Goal: Task Accomplishment & Management: Manage account settings

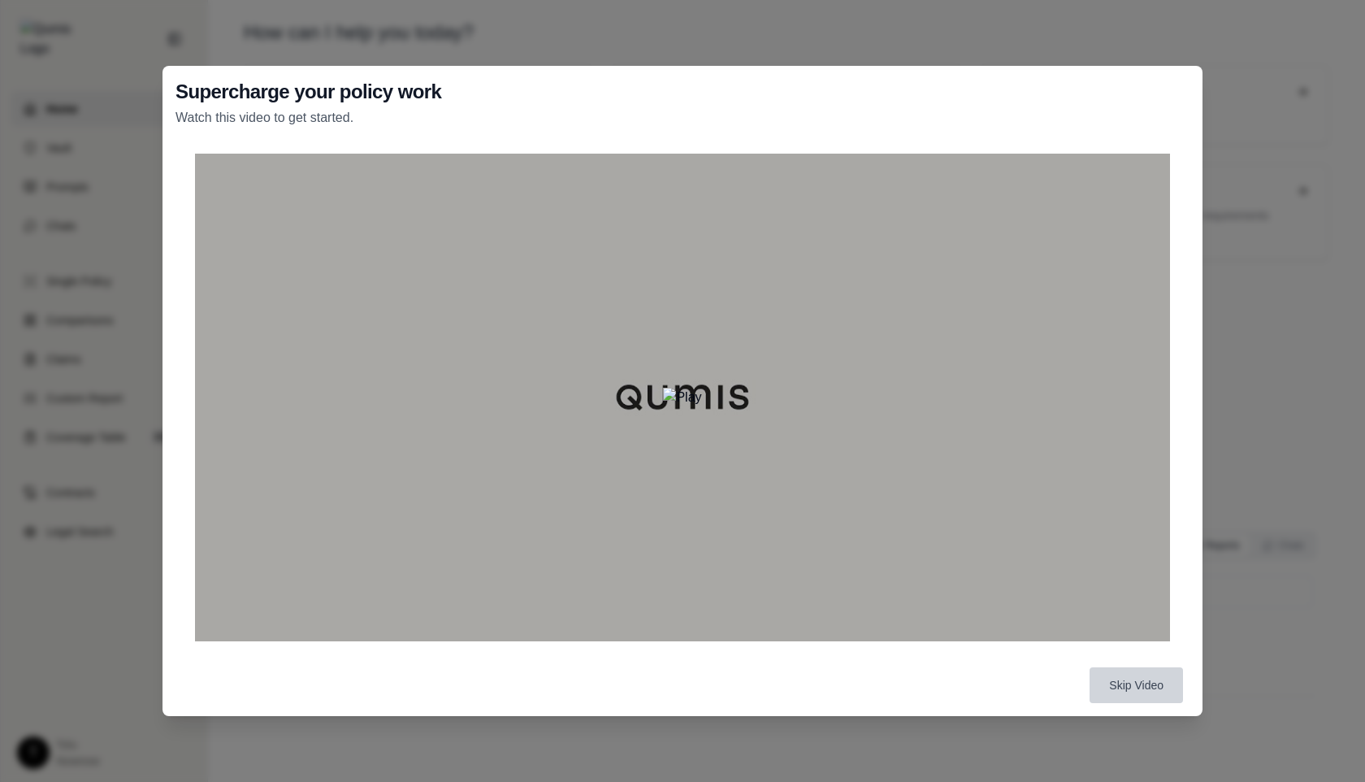
click at [1141, 685] on button "Skip Video" at bounding box center [1135, 685] width 93 height 36
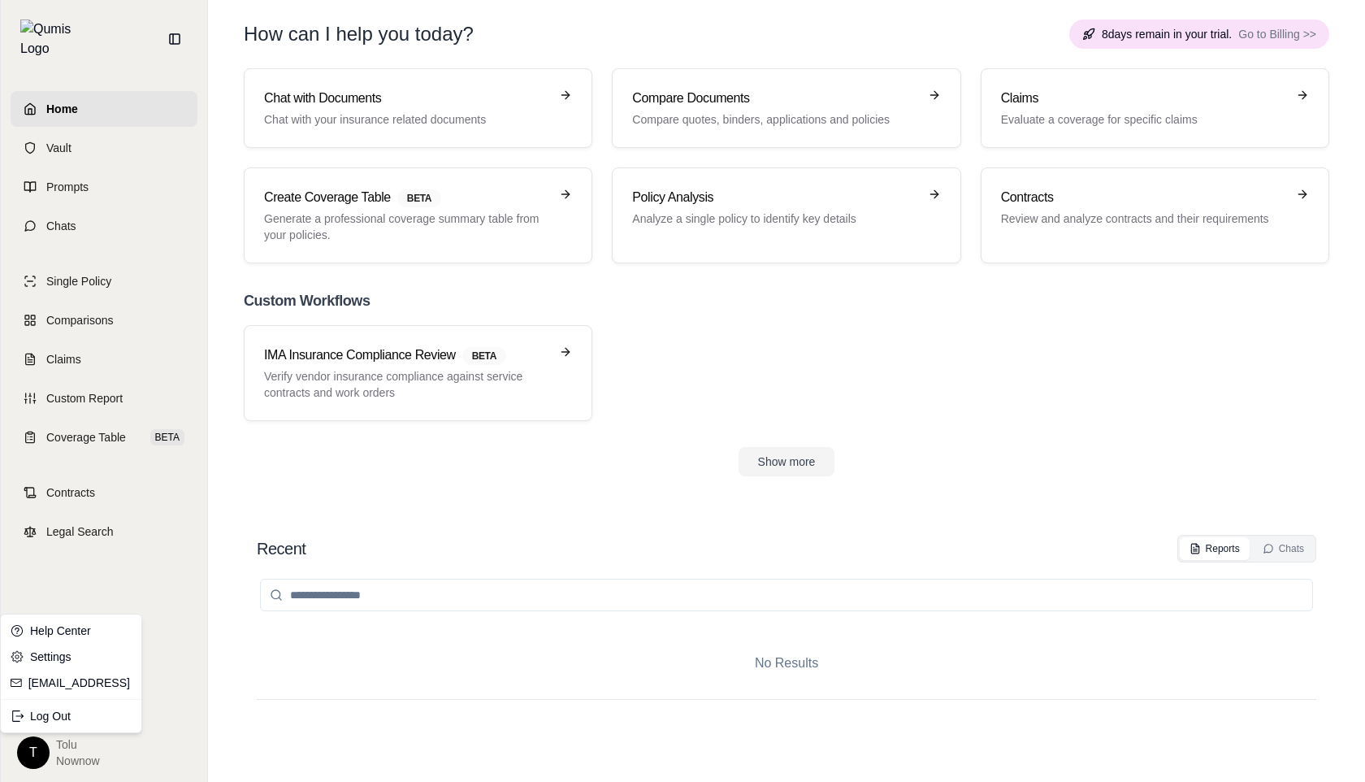
click at [34, 760] on html "Home Vault Prompts Chats Single Policy Comparisons Claims Custom Report Coverag…" at bounding box center [682, 391] width 1365 height 782
click at [53, 711] on div "Log Out" at bounding box center [71, 716] width 134 height 26
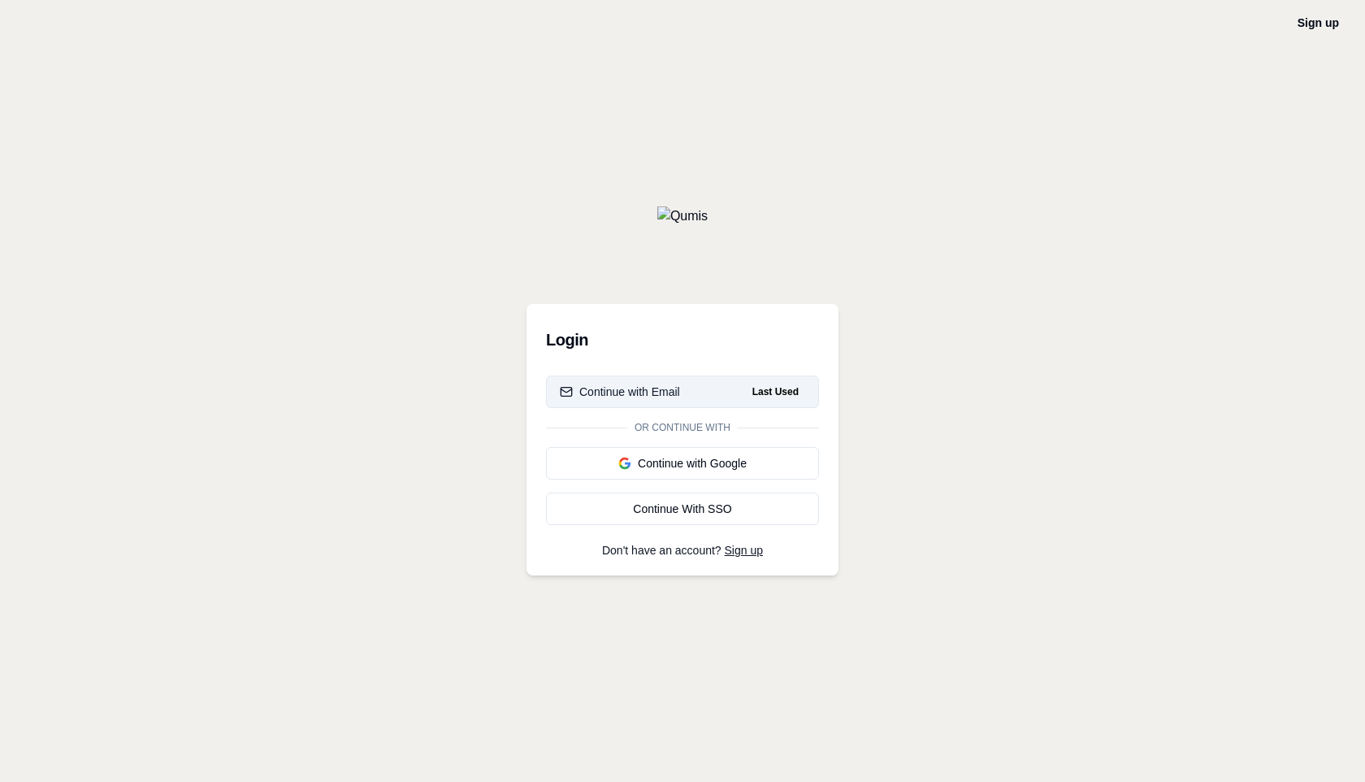
click at [632, 396] on div "Continue with Email" at bounding box center [620, 391] width 120 height 16
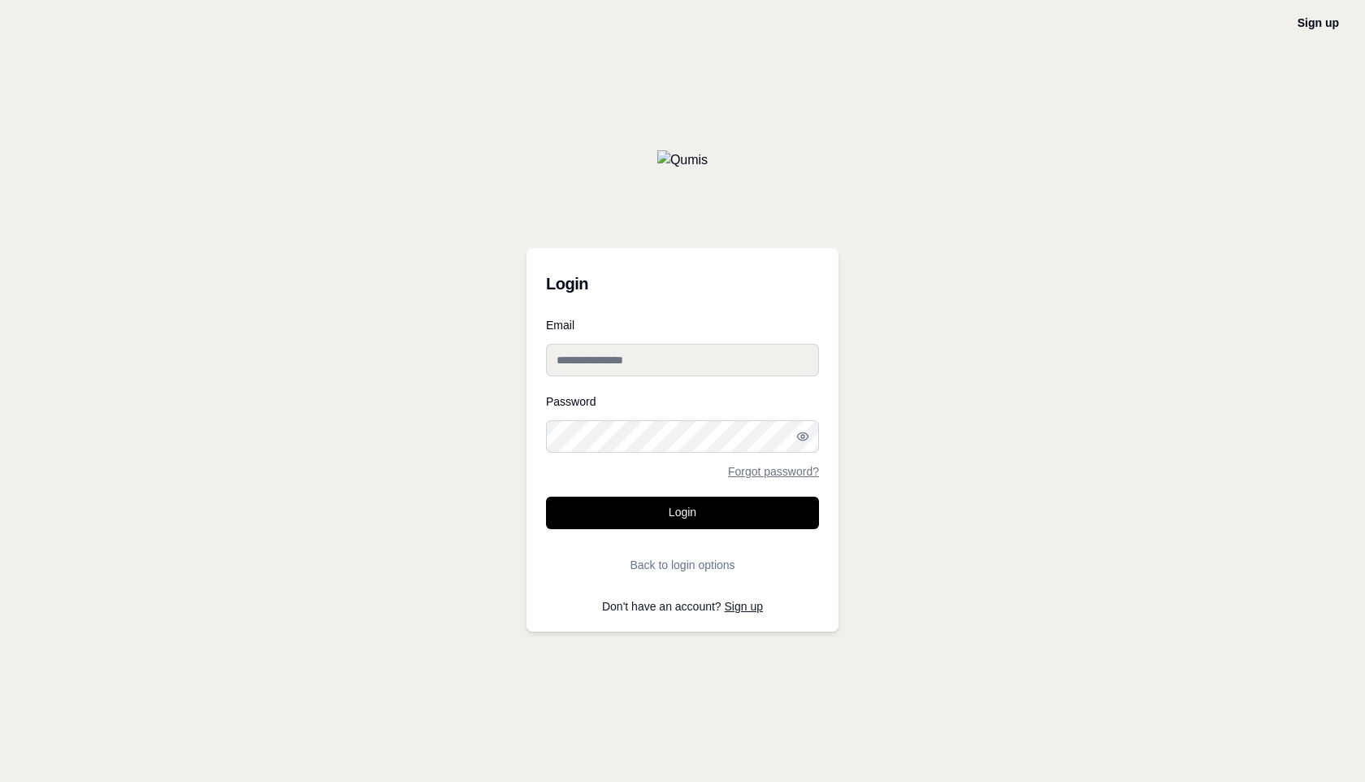
click at [599, 365] on input "Email" at bounding box center [682, 360] width 273 height 32
type input "**********"
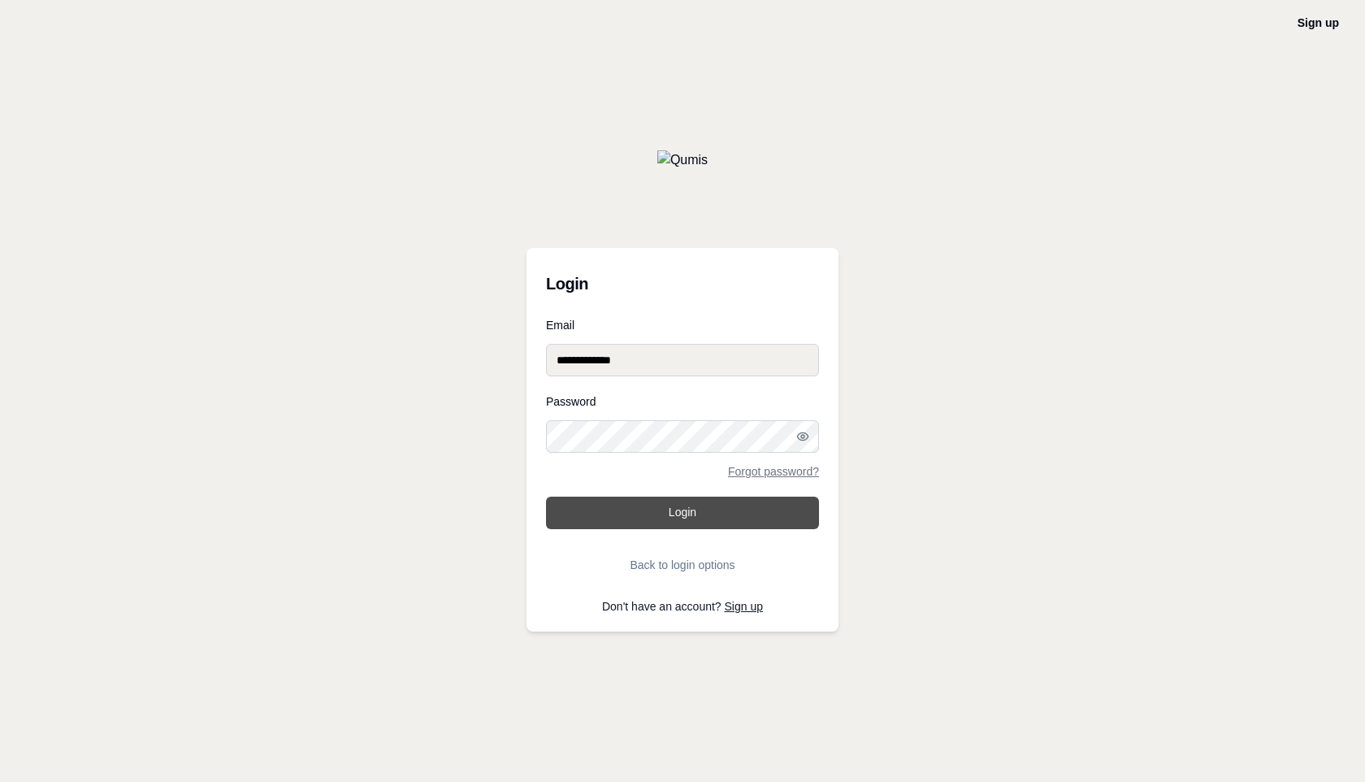
click at [690, 501] on button "Login" at bounding box center [682, 512] width 273 height 32
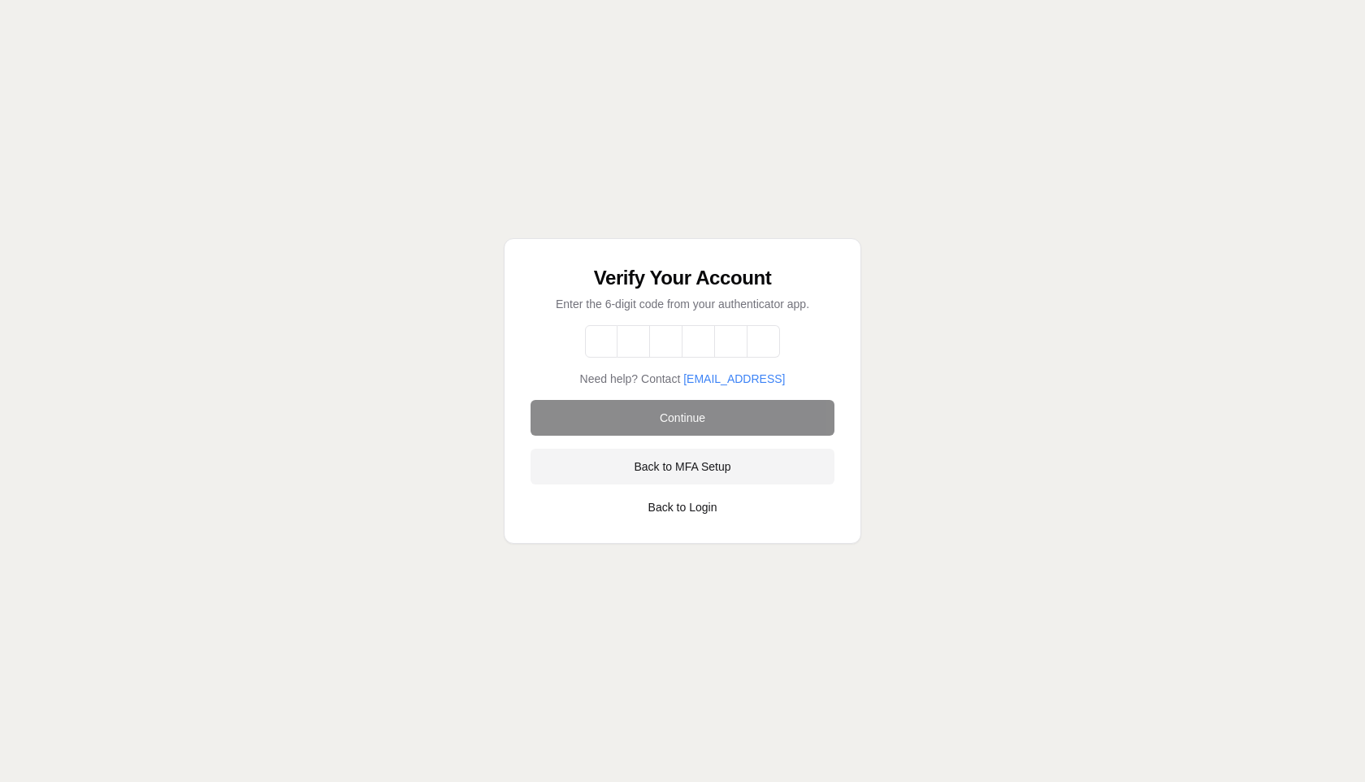
type input "*"
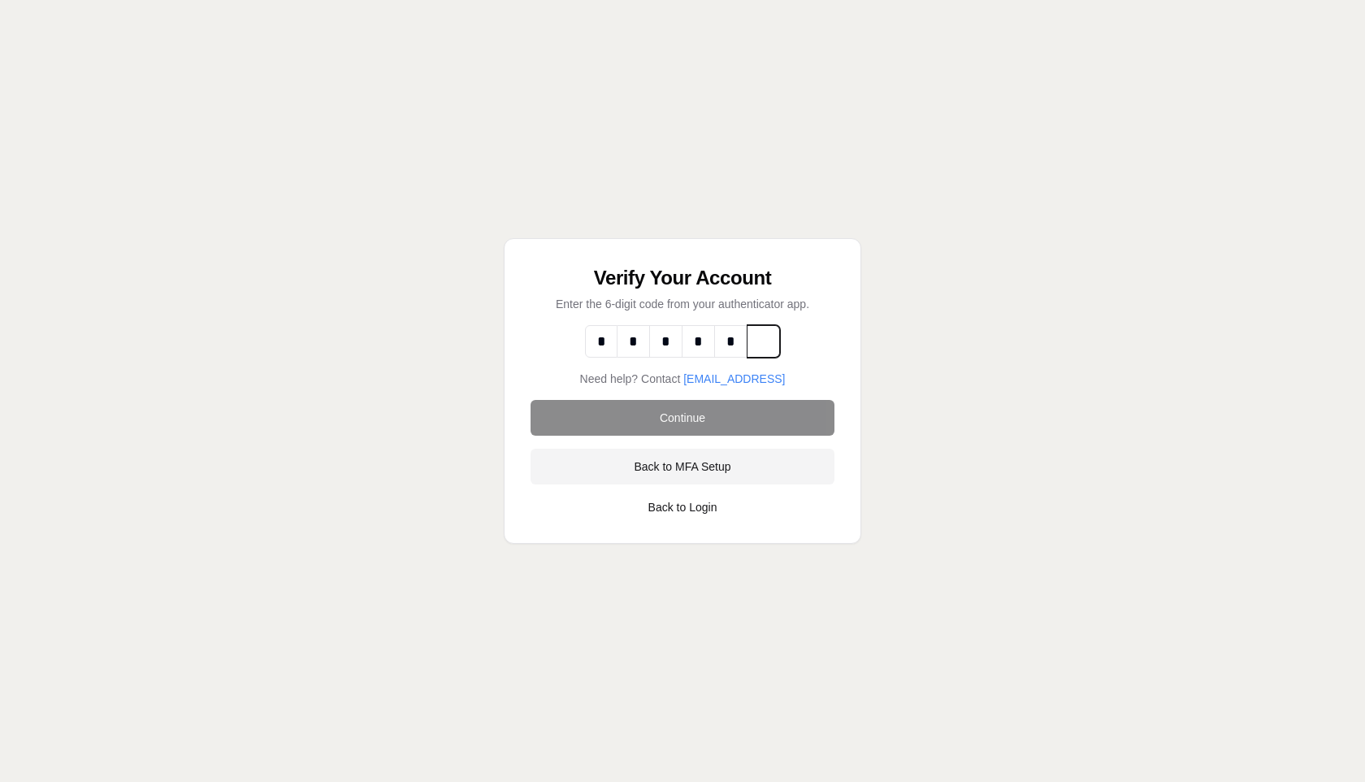
type input "*"
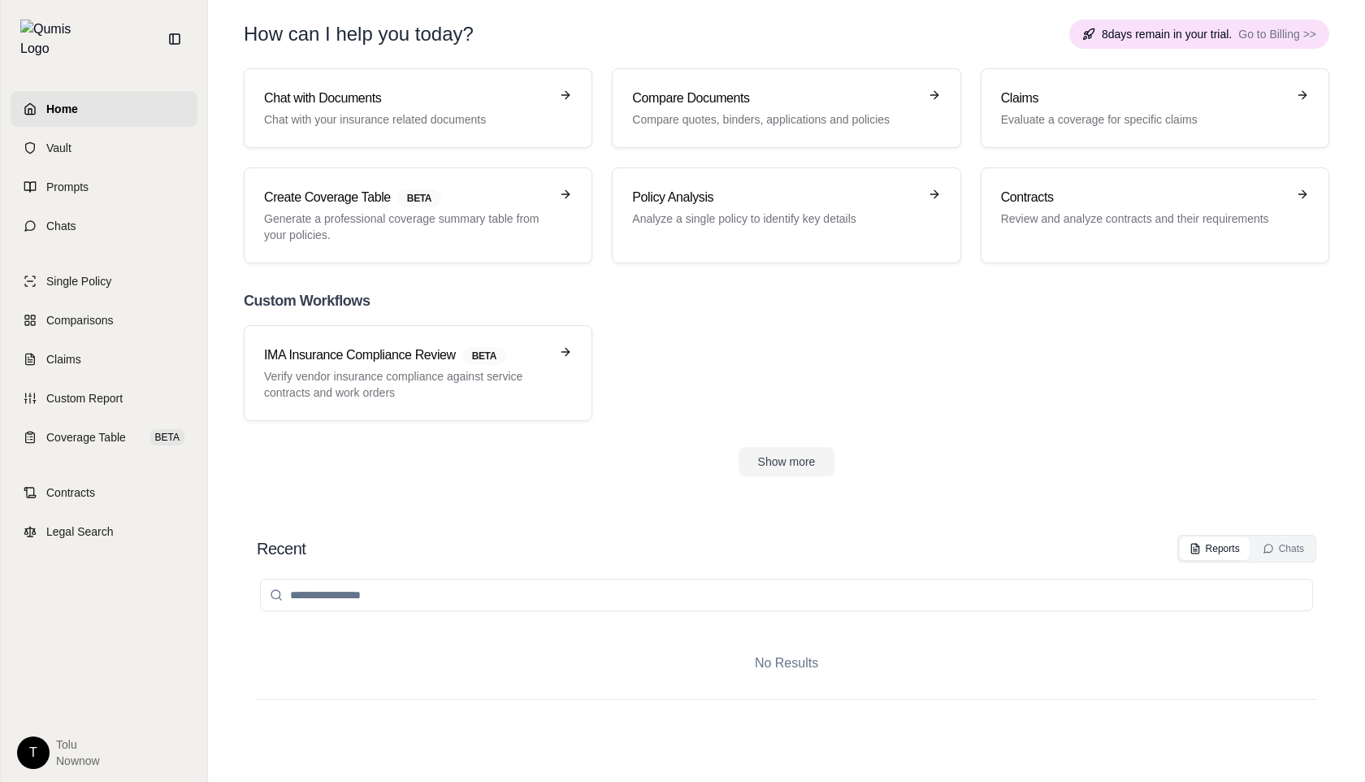
click at [32, 742] on html "Home Vault Prompts Chats Single Policy Comparisons Claims Custom Report Coverag…" at bounding box center [682, 391] width 1365 height 782
click at [59, 709] on div "Log Out" at bounding box center [71, 716] width 134 height 26
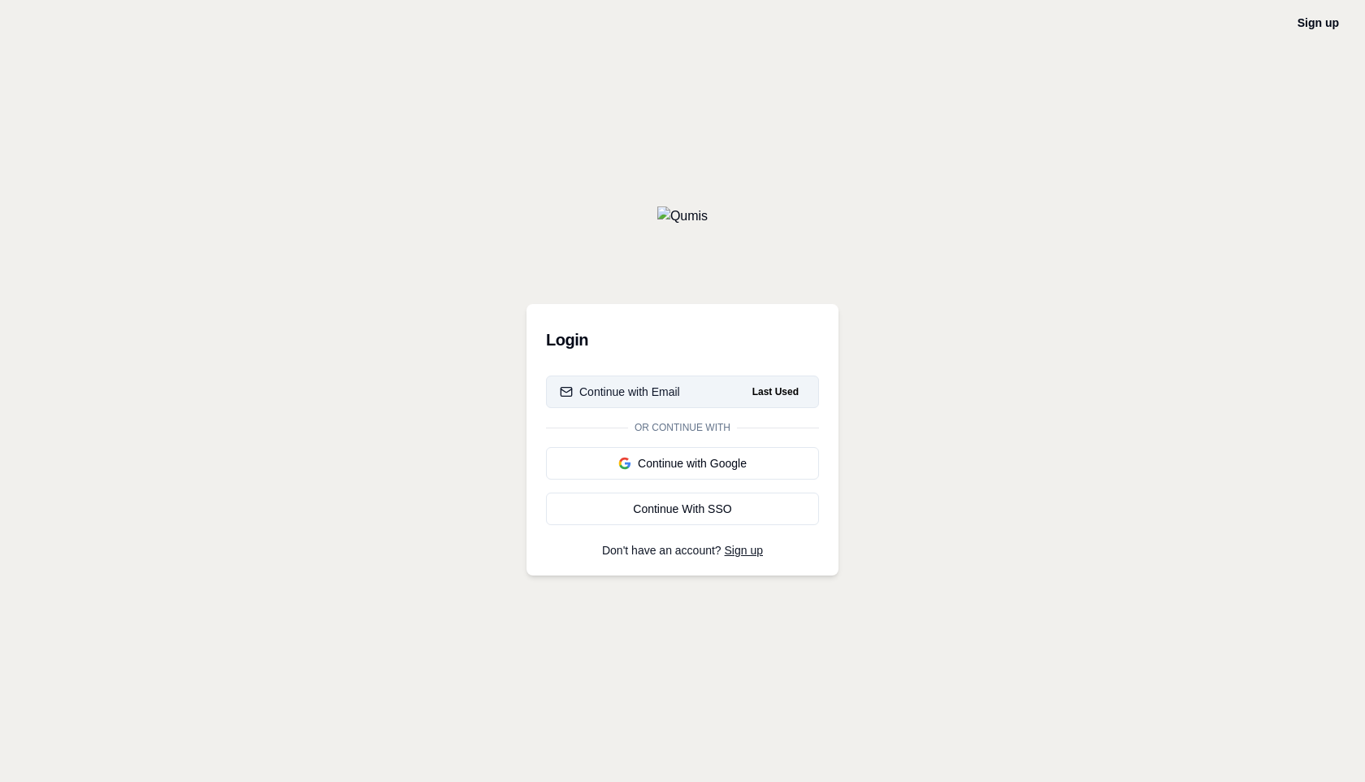
click at [641, 392] on div "Continue with Email" at bounding box center [620, 391] width 120 height 16
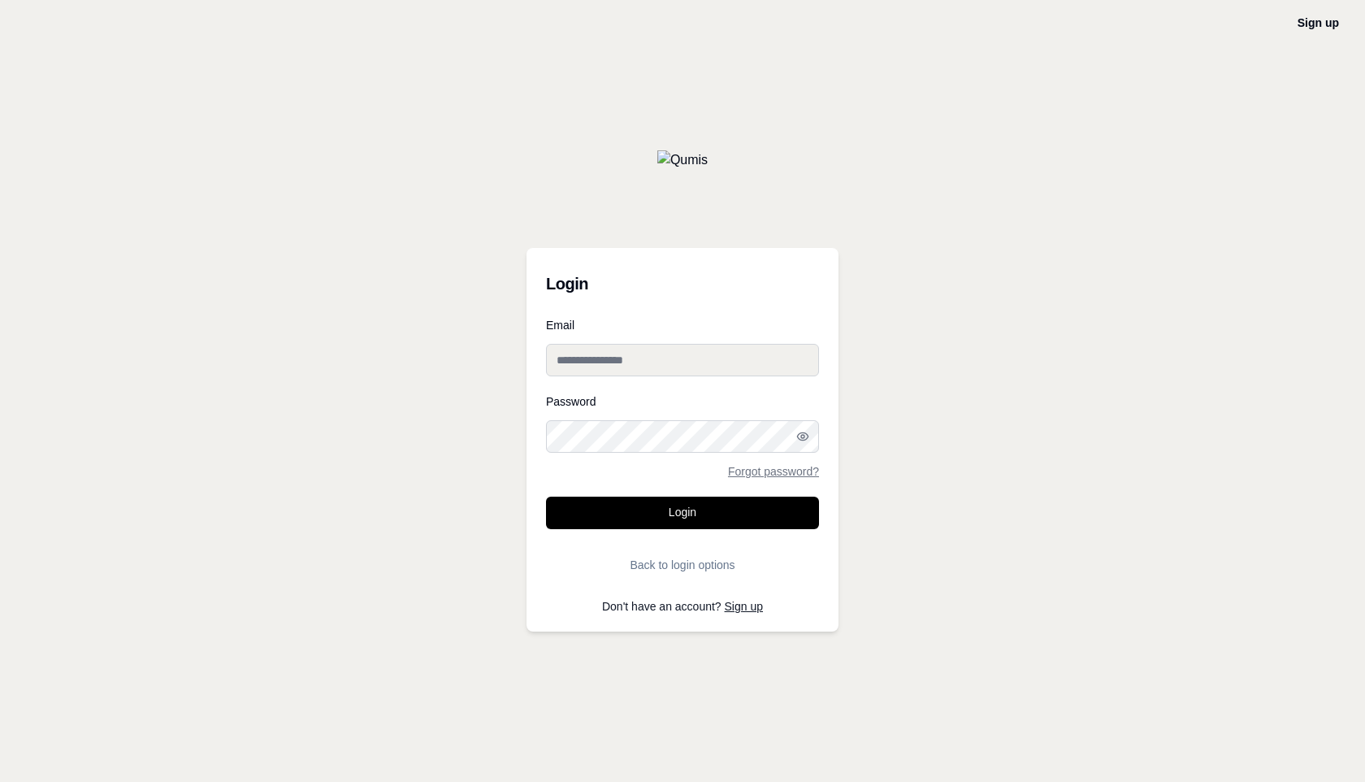
click at [606, 362] on input "Email" at bounding box center [682, 360] width 273 height 32
type input "**********"
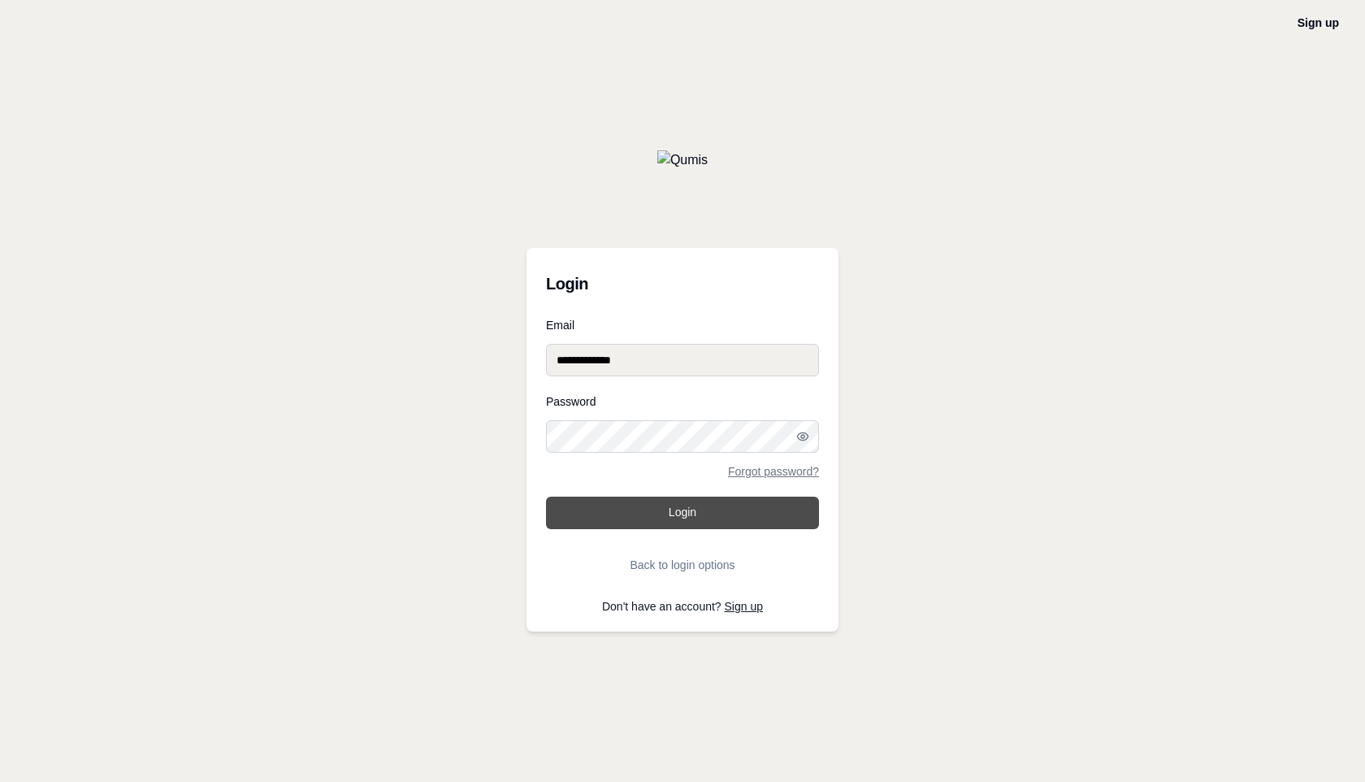
click at [671, 506] on button "Login" at bounding box center [682, 512] width 273 height 32
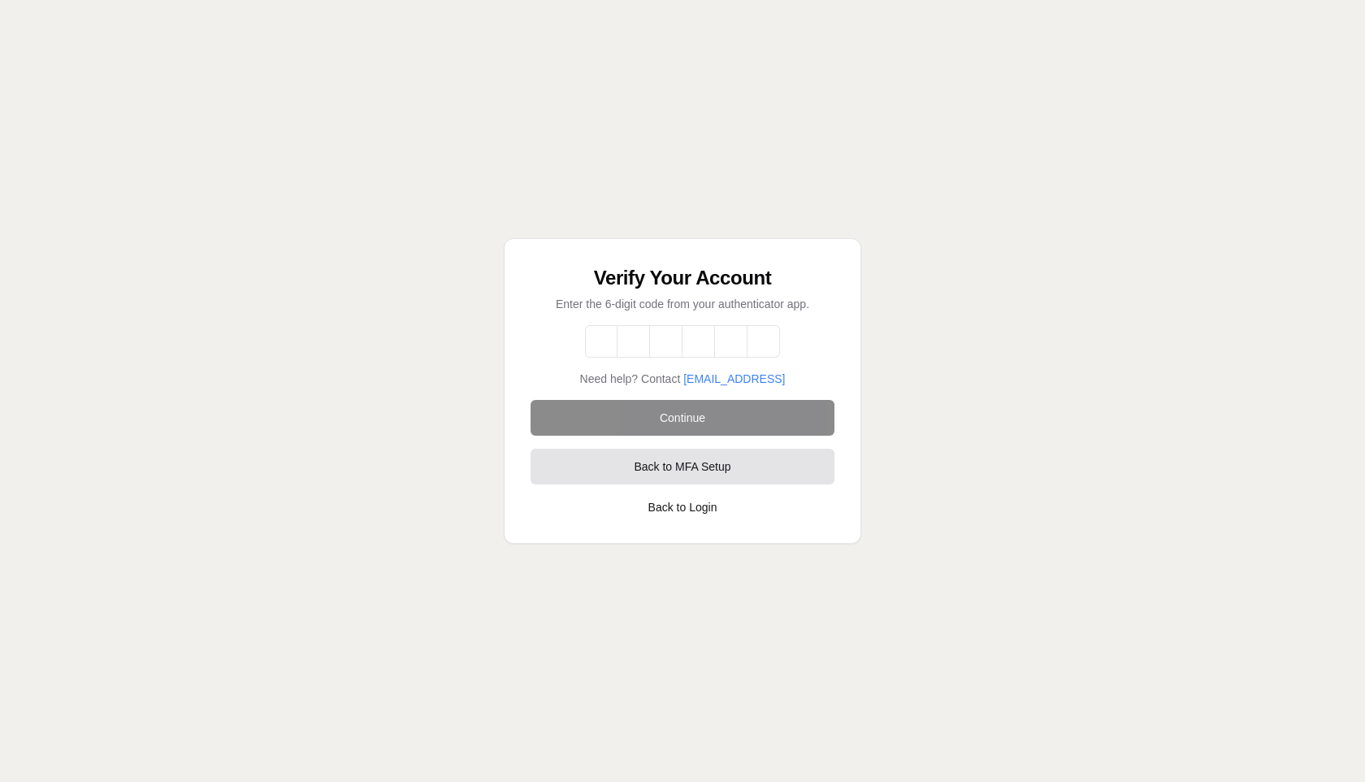
click at [676, 470] on span "Back to MFA Setup" at bounding box center [682, 466] width 97 height 16
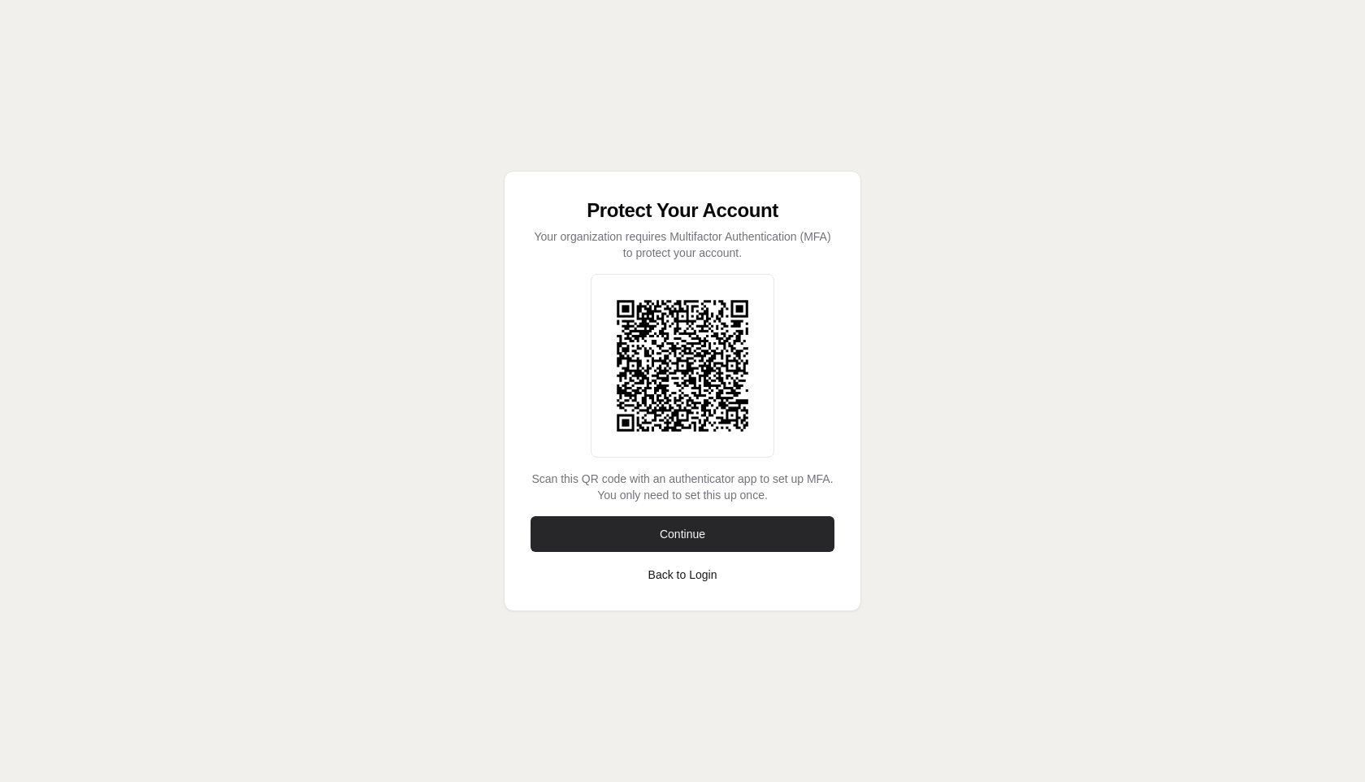
click at [690, 528] on span "Continue" at bounding box center [682, 534] width 45 height 16
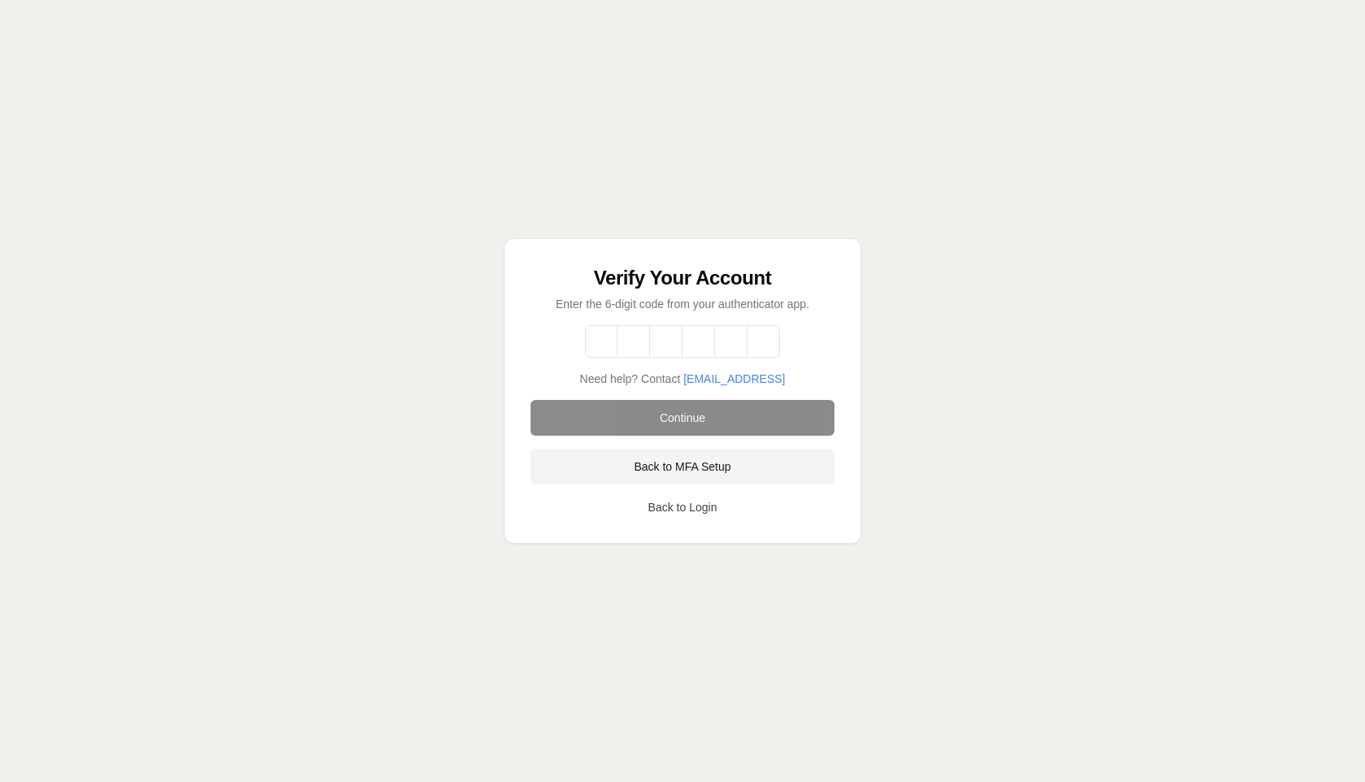
click at [688, 509] on button "Back to Login" at bounding box center [682, 507] width 69 height 17
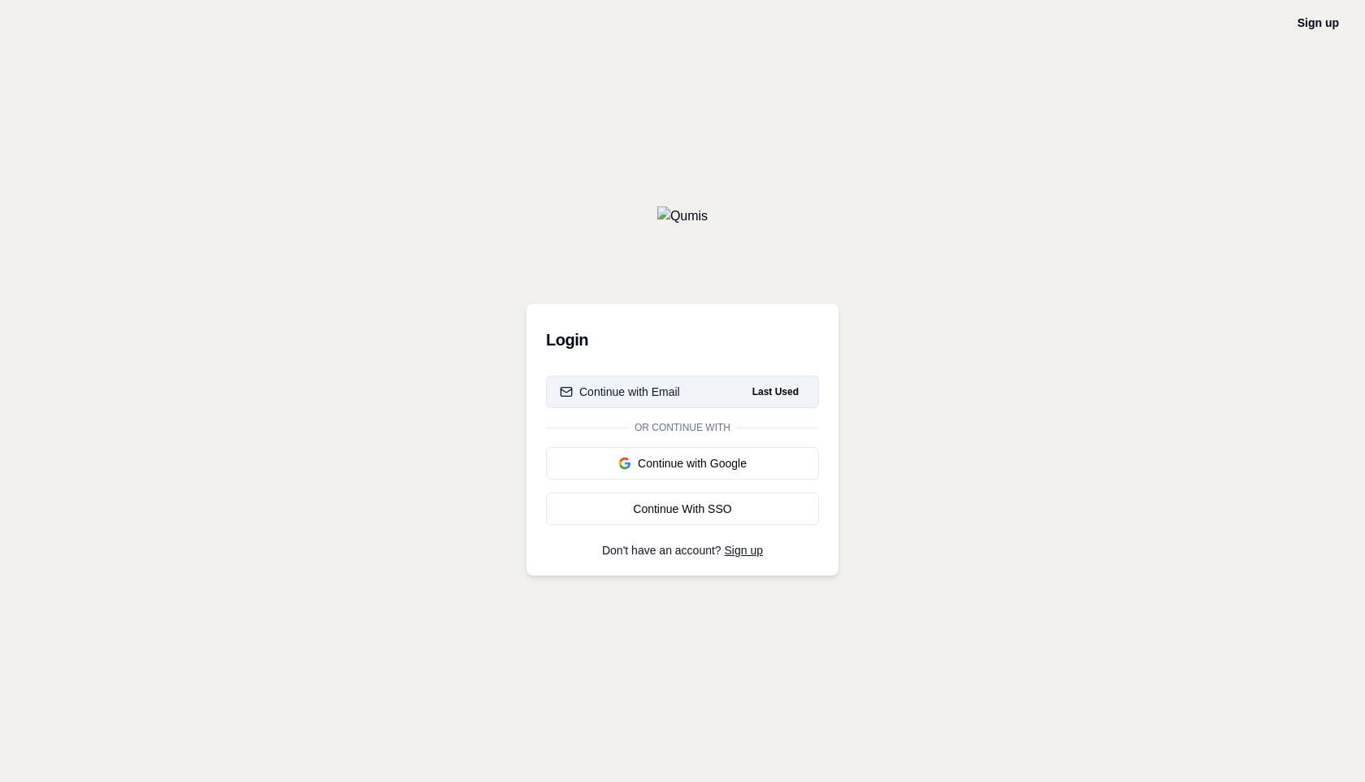
click at [681, 391] on button "Continue with Email Last Used" at bounding box center [682, 391] width 273 height 32
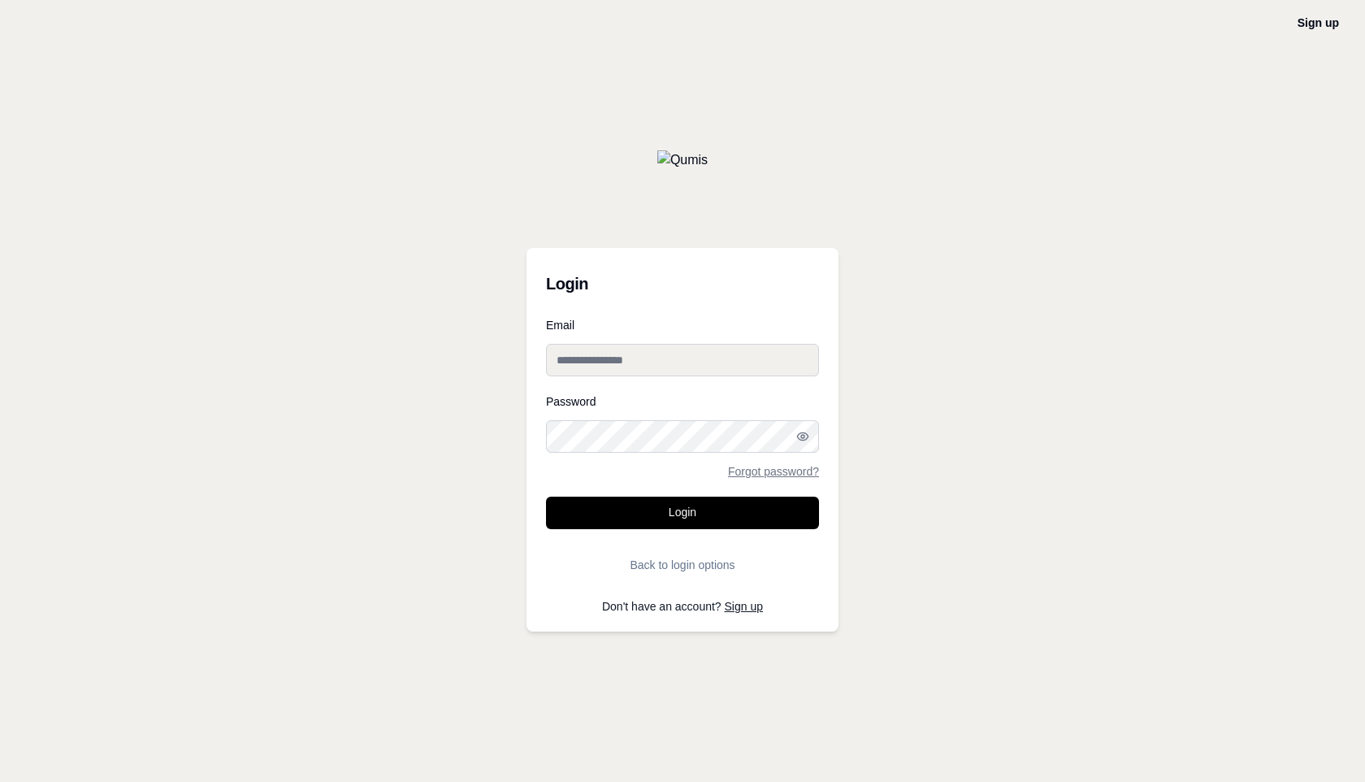
click at [656, 366] on input "Email" at bounding box center [682, 360] width 273 height 32
type input "**********"
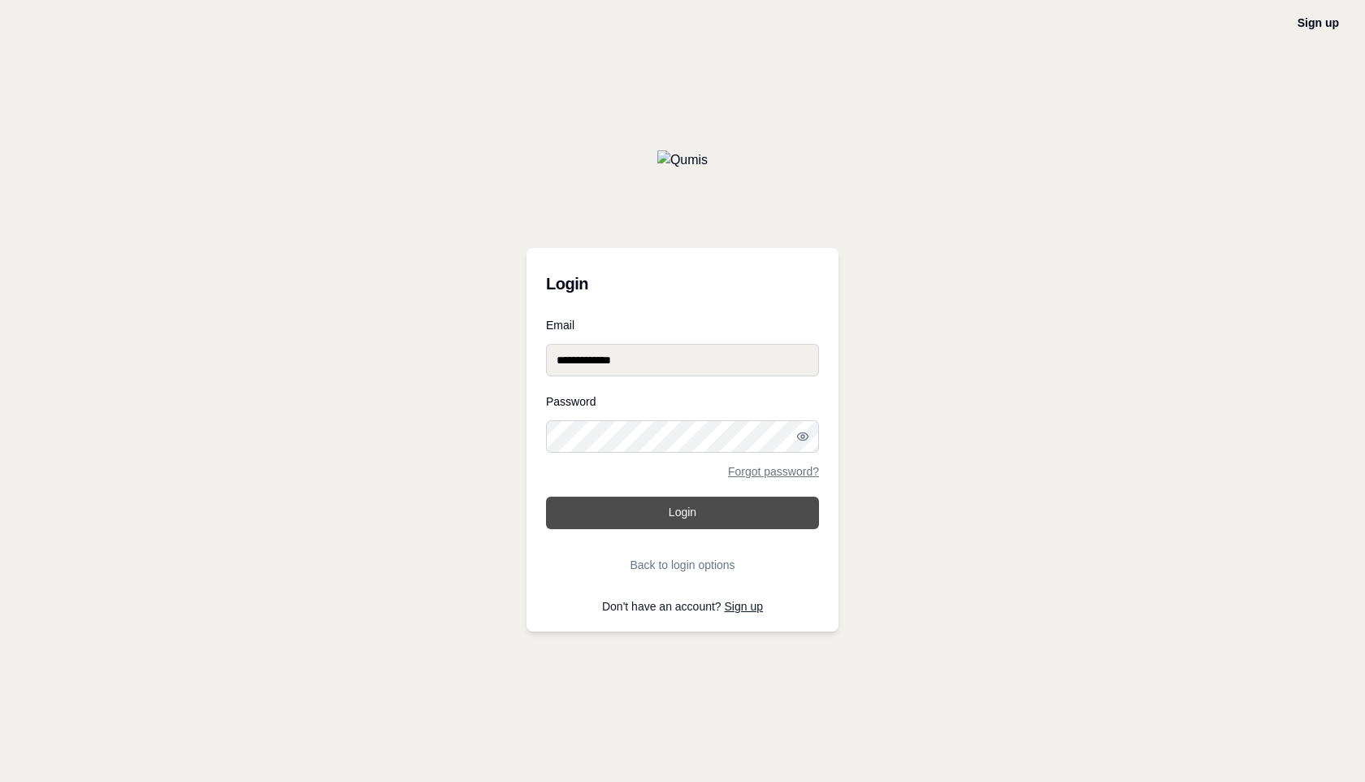
click at [700, 516] on button "Login" at bounding box center [682, 512] width 273 height 32
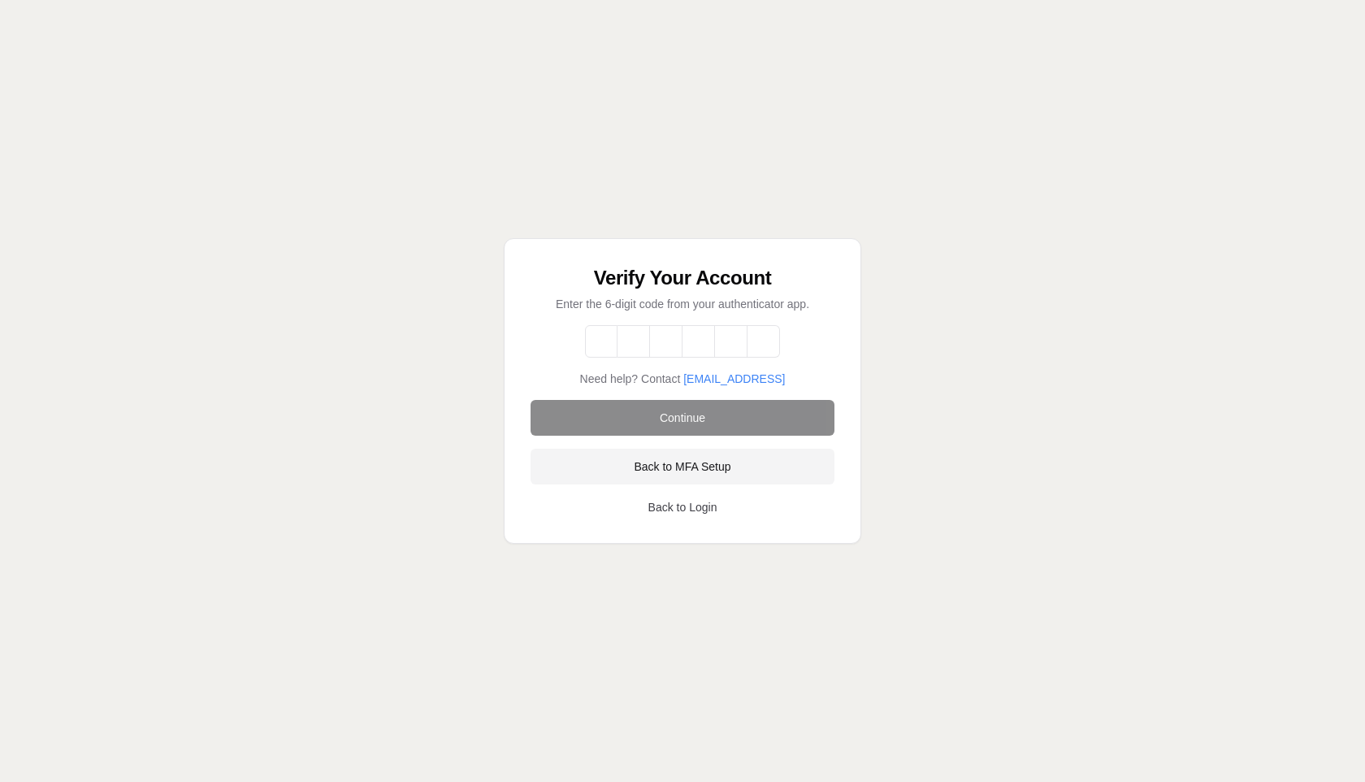
click at [686, 509] on button "Back to Login" at bounding box center [682, 507] width 69 height 17
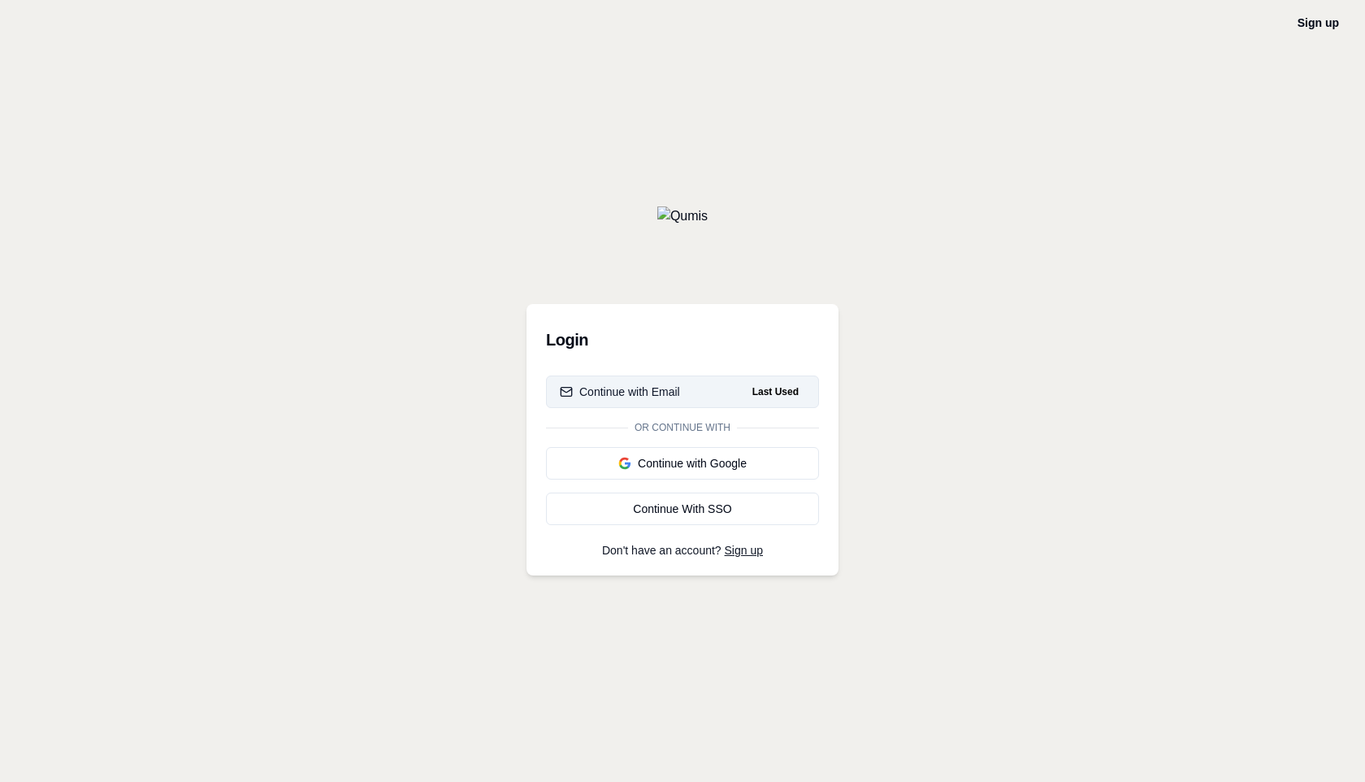
click at [665, 393] on div "Continue with Email" at bounding box center [620, 391] width 120 height 16
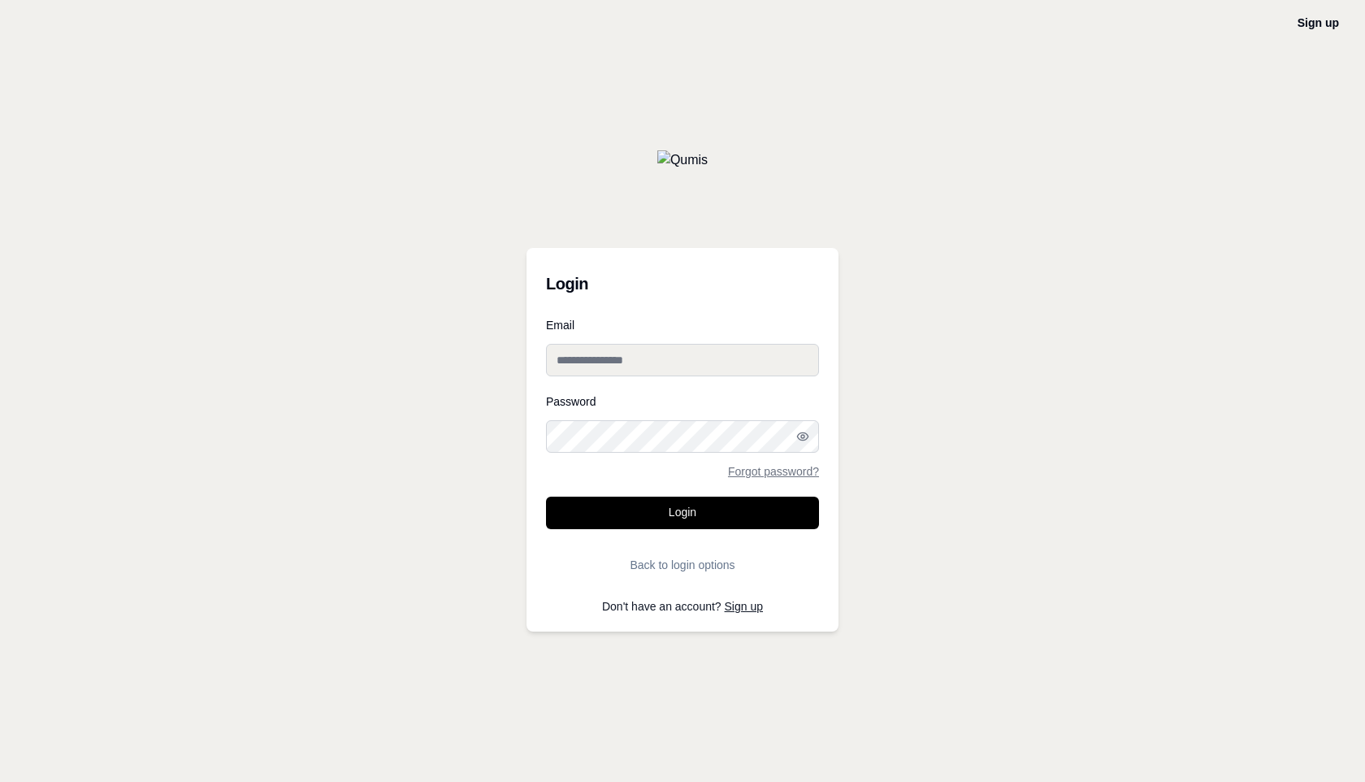
click at [665, 353] on input "Email" at bounding box center [682, 360] width 273 height 32
click at [673, 348] on input "Email" at bounding box center [682, 360] width 273 height 32
type input "**********"
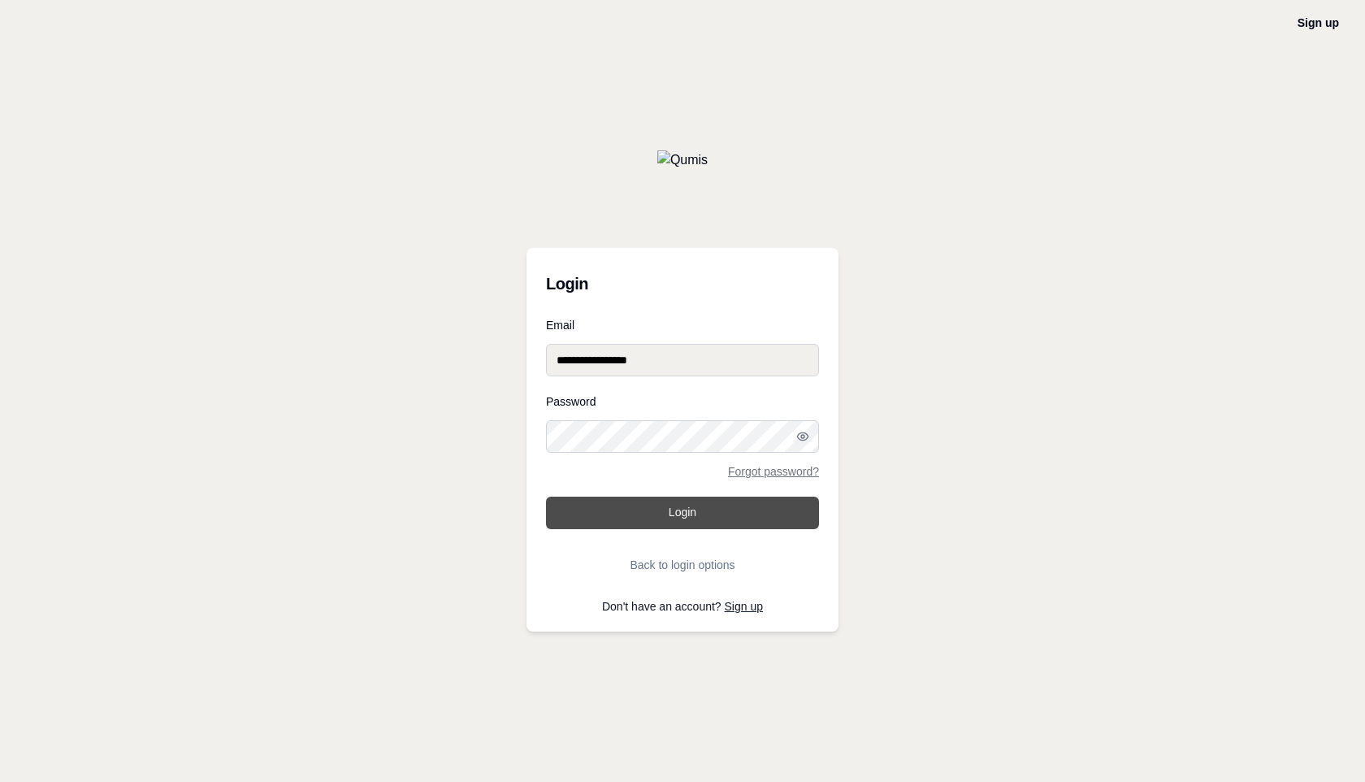
click at [665, 512] on button "Login" at bounding box center [682, 512] width 273 height 32
